Goal: Task Accomplishment & Management: Manage account settings

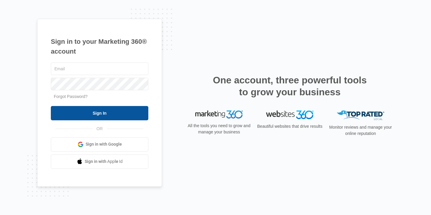
type input "[EMAIL_ADDRESS][PERSON_NAME][DOMAIN_NAME]"
click at [97, 115] on input "Sign In" at bounding box center [100, 113] width 98 height 14
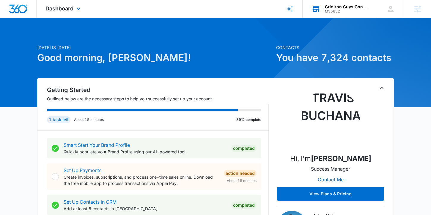
click at [332, 6] on div "Gridiron Guys Construction" at bounding box center [346, 6] width 43 height 5
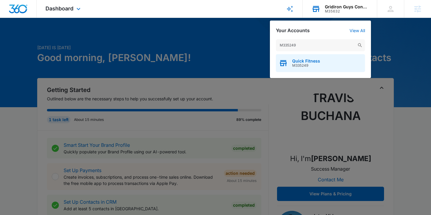
type input "M335249"
click at [301, 68] on div "Quick Fitness M335249" at bounding box center [320, 63] width 89 height 18
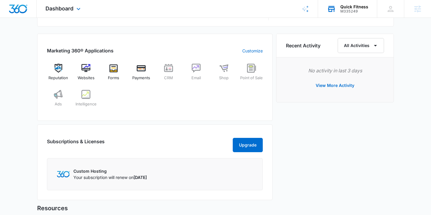
scroll to position [226, 0]
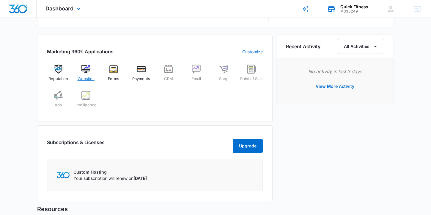
click at [87, 69] on img at bounding box center [86, 69] width 9 height 9
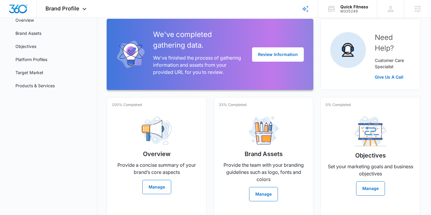
scroll to position [57, 0]
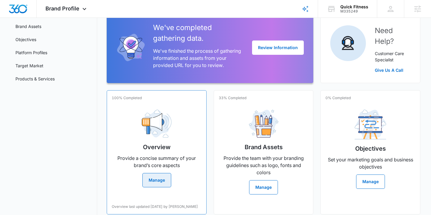
click at [127, 137] on div "Overview Provide a concise summary of your brand’s core aspects Manage" at bounding box center [157, 146] width 90 height 82
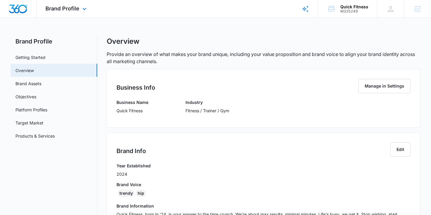
click at [62, 12] on div "Brand Profile Apps Reputation Websites Forms CRM Email Shop Payments POS Ads In…" at bounding box center [67, 9] width 60 height 18
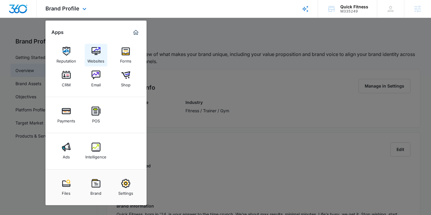
click at [95, 48] on img at bounding box center [96, 51] width 9 height 9
